Goal: Check status: Check status

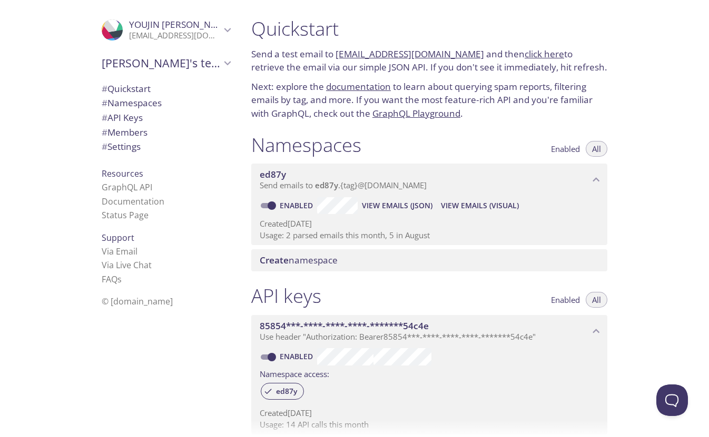
click at [387, 202] on span "View Emails (JSON)" at bounding box center [397, 206] width 71 height 13
click at [391, 206] on span "View Emails (JSON)" at bounding box center [397, 206] width 71 height 13
click at [396, 205] on span "View Emails (JSON)" at bounding box center [397, 206] width 71 height 13
click at [468, 203] on span "View Emails (Visual)" at bounding box center [480, 206] width 78 height 13
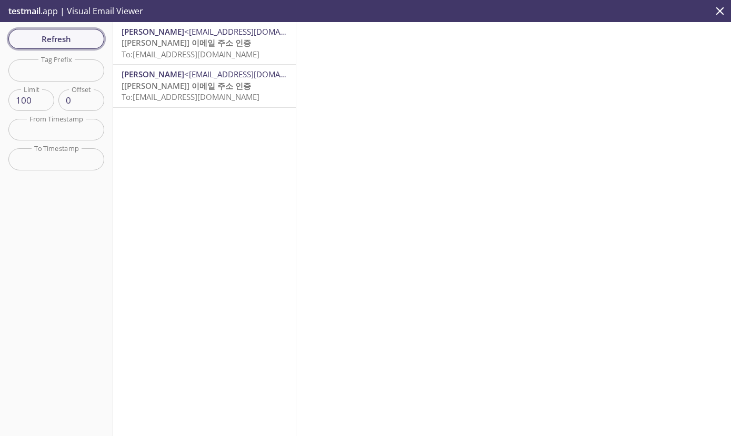
click at [66, 43] on span "Refresh" at bounding box center [56, 39] width 79 height 14
click at [91, 52] on div "Refresh Filters Tag Prefix Tag Prefix Limit 100 Limit Offset 0 Offset From Time…" at bounding box center [56, 229] width 113 height 414
click at [79, 41] on span "Refresh" at bounding box center [56, 39] width 79 height 14
